Goal: Find specific page/section: Find specific page/section

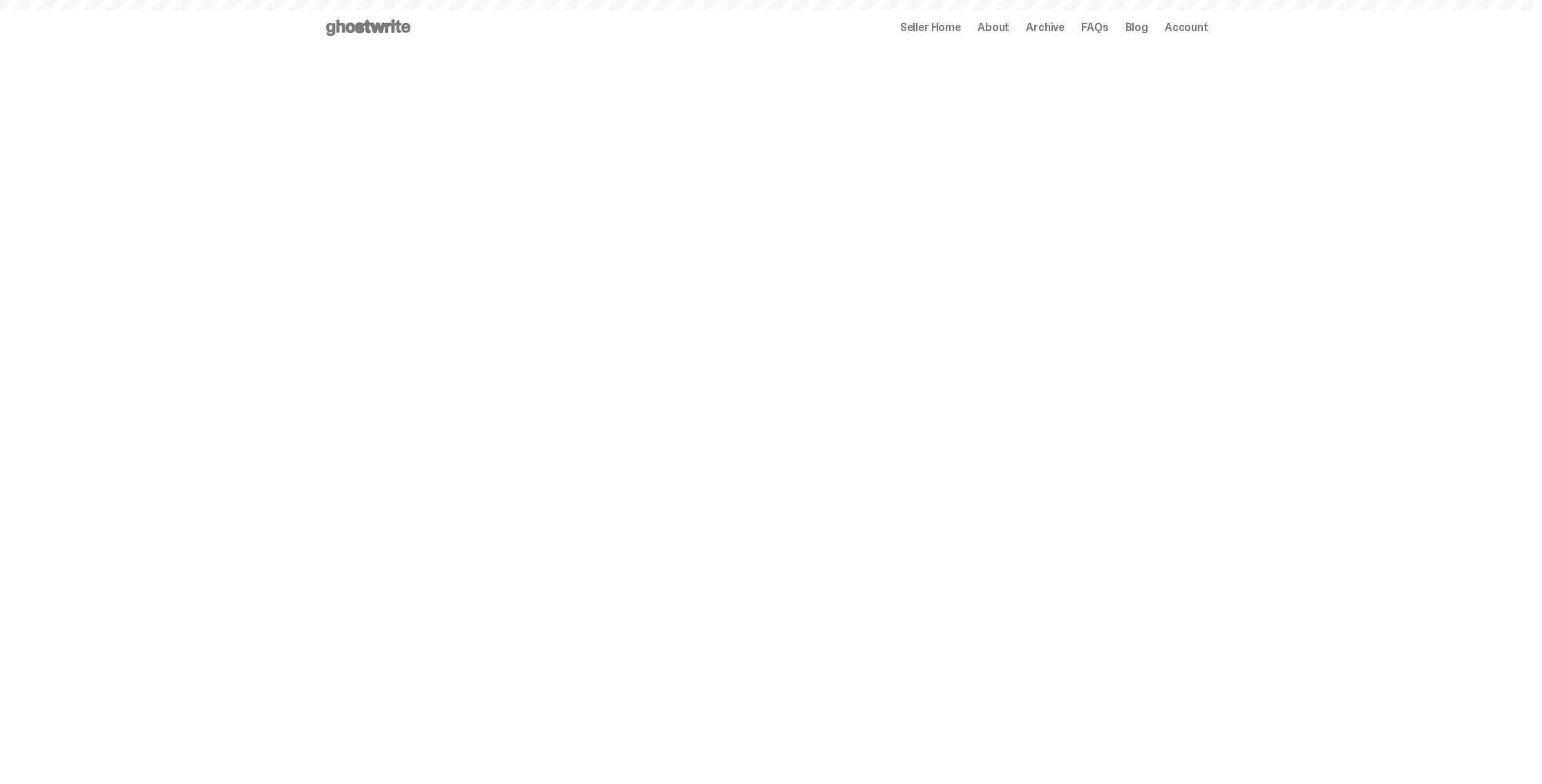
click at [953, 23] on span "Seller Home" at bounding box center [931, 28] width 61 height 11
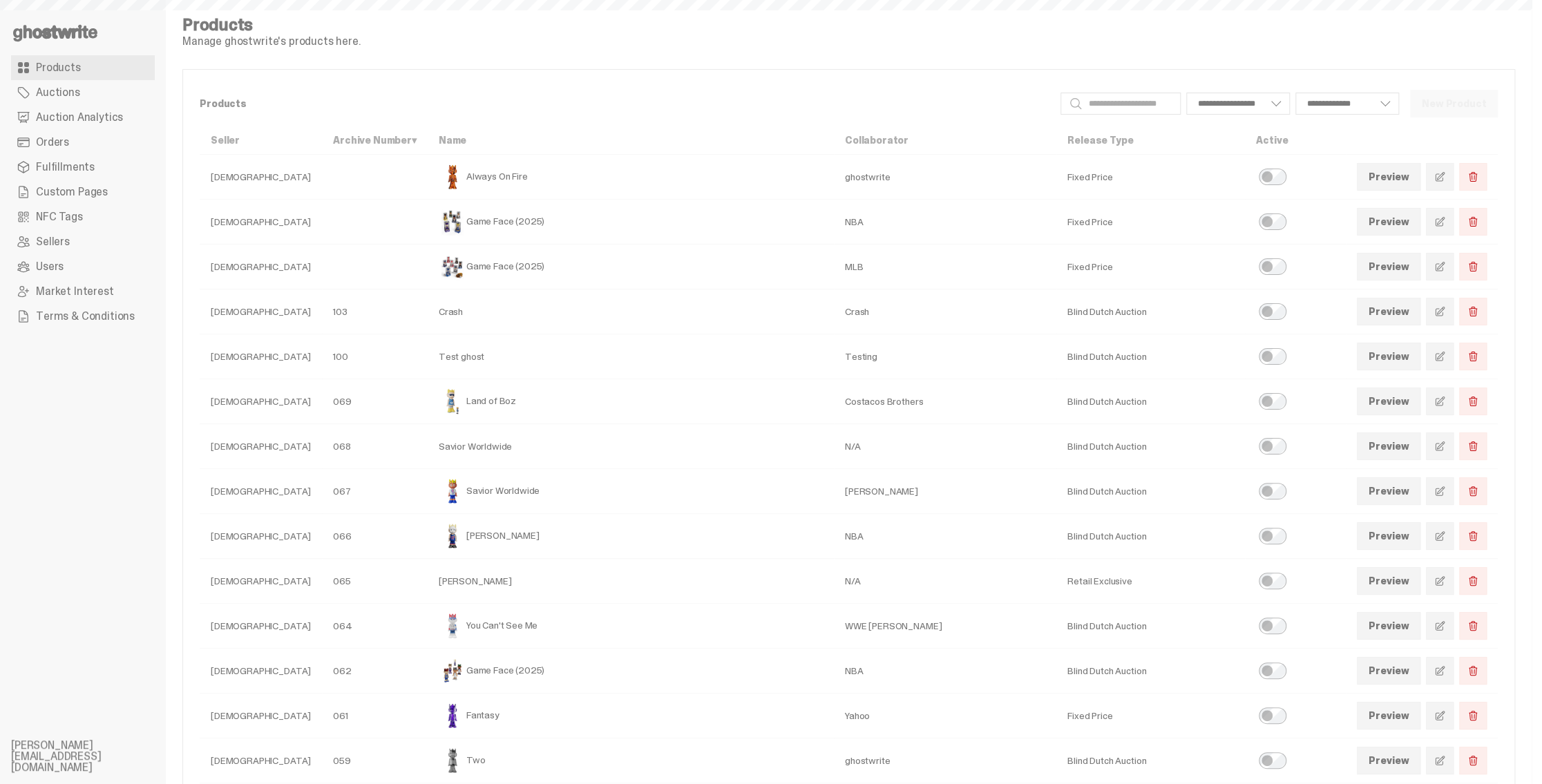
click at [96, 118] on span "Auction Analytics" at bounding box center [79, 117] width 87 height 11
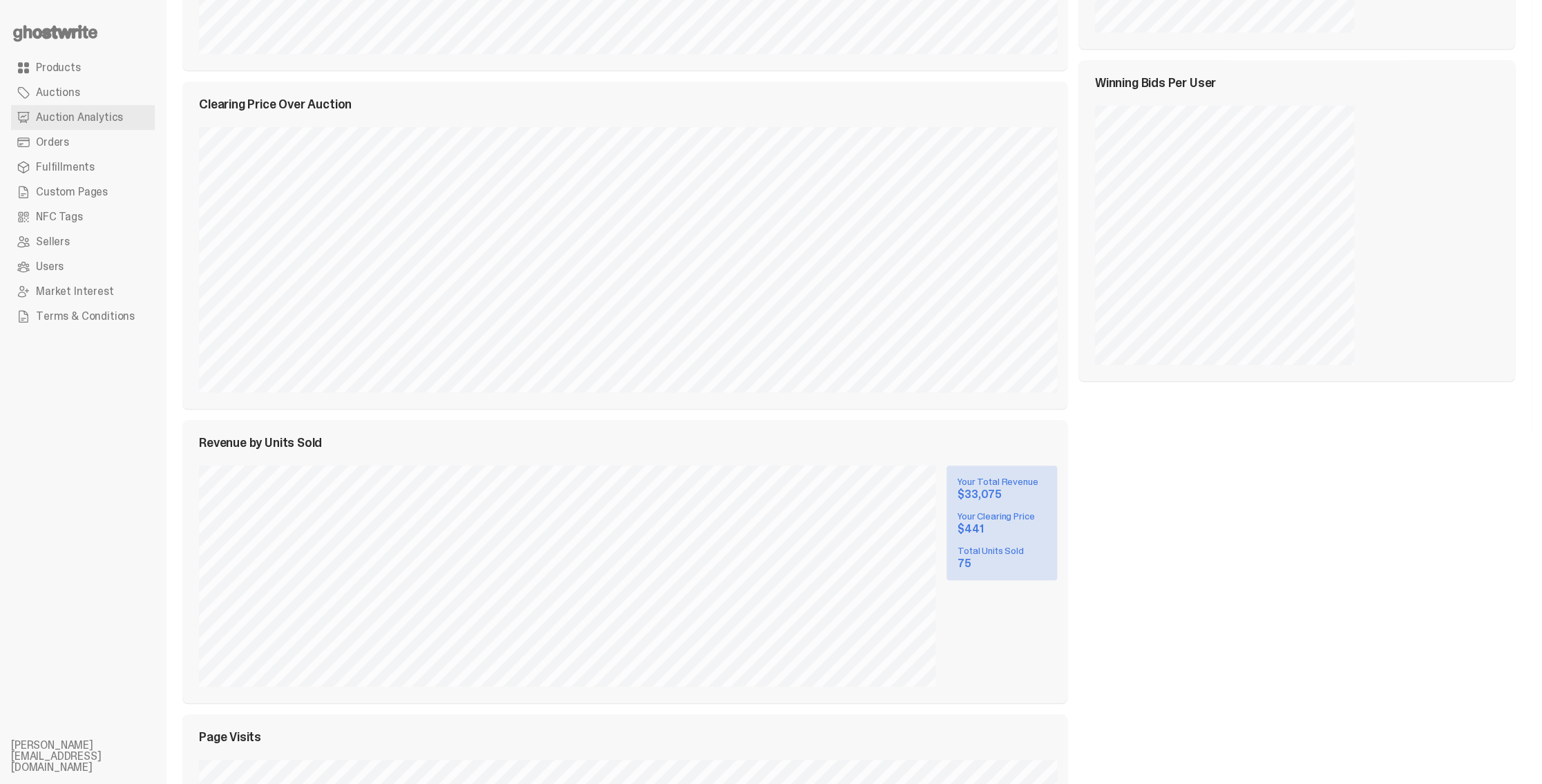
scroll to position [986, 0]
